Goal: Find specific page/section: Find specific page/section

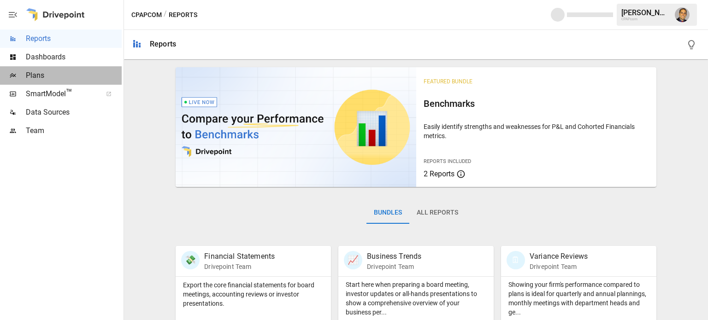
click at [30, 73] on span "Plans" at bounding box center [74, 75] width 96 height 11
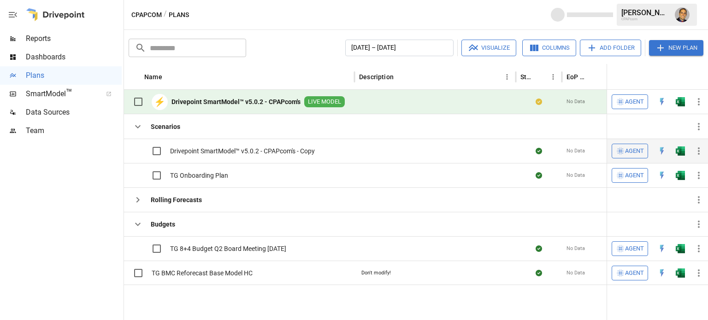
click at [206, 148] on span "Drivepoint SmartModel™ v5.0.2 - CPAPcom's - Copy" at bounding box center [242, 151] width 145 height 9
